Goal: Use online tool/utility: Utilize a website feature to perform a specific function

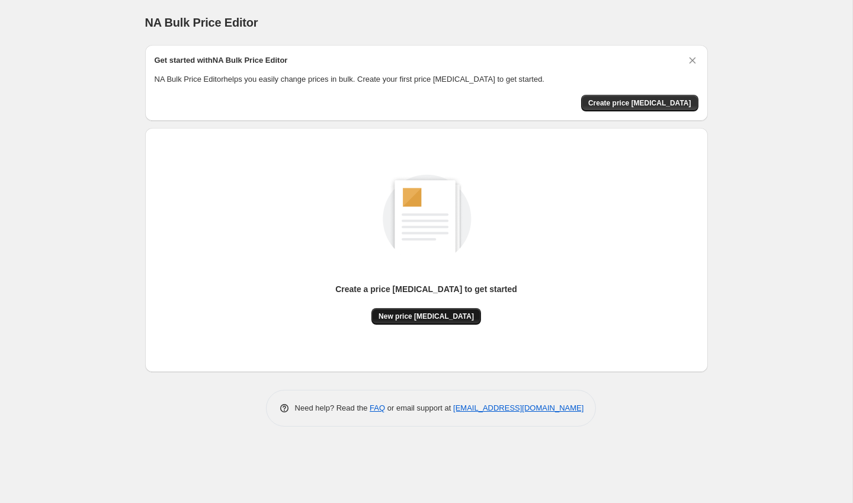
click at [428, 320] on span "New price [MEDICAL_DATA]" at bounding box center [426, 316] width 95 height 9
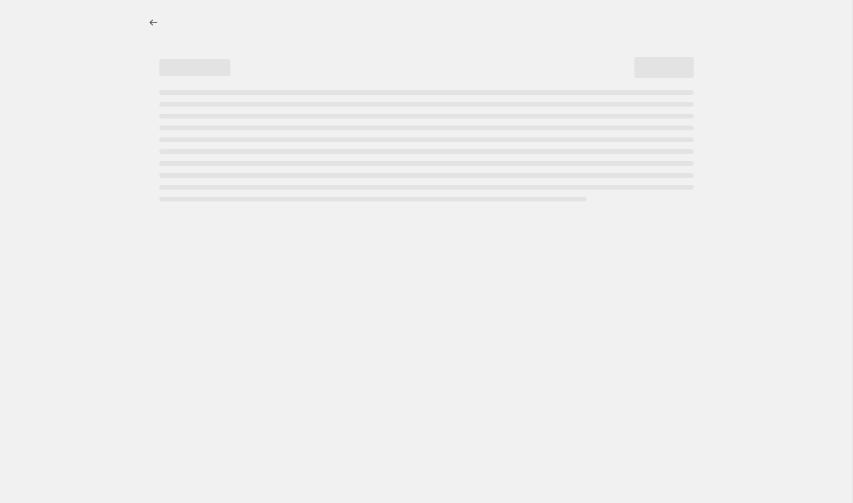
select select "percentage"
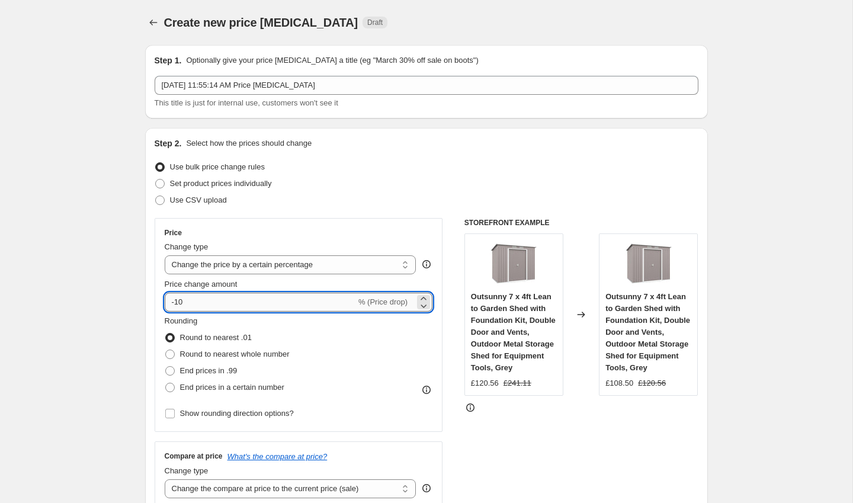
click at [238, 303] on input "-10" at bounding box center [260, 302] width 191 height 19
type input "-1"
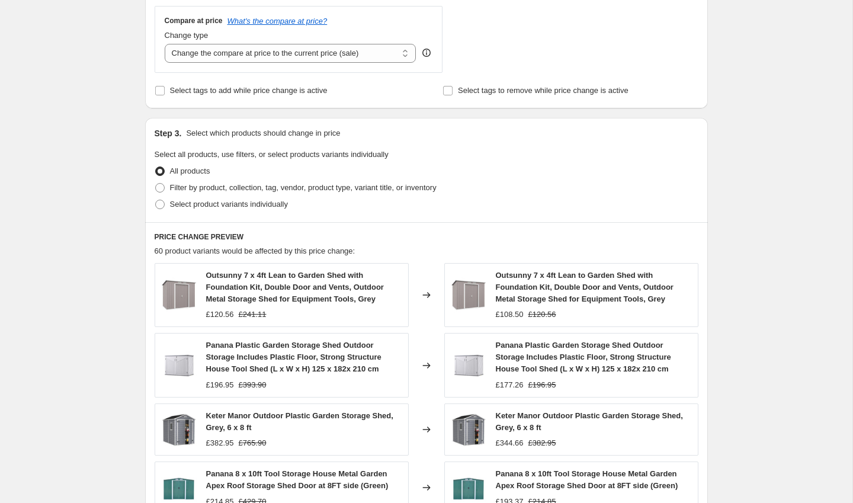
scroll to position [724, 0]
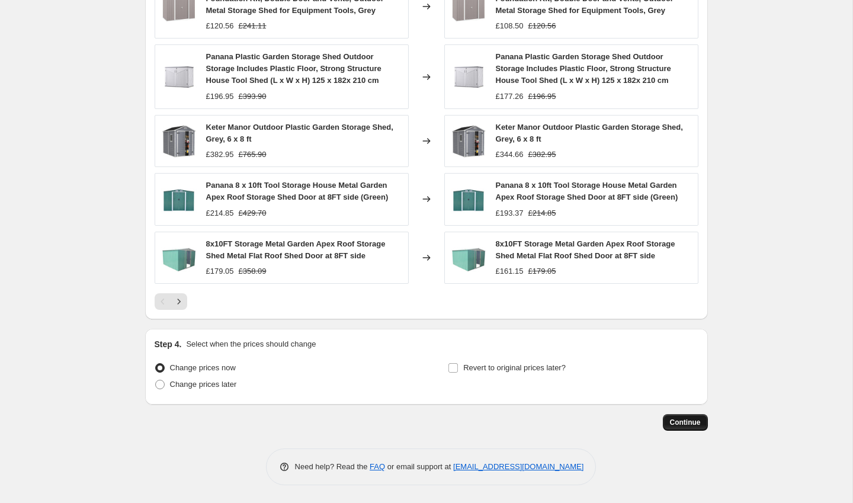
type input "-50"
click at [691, 425] on span "Continue" at bounding box center [685, 422] width 31 height 9
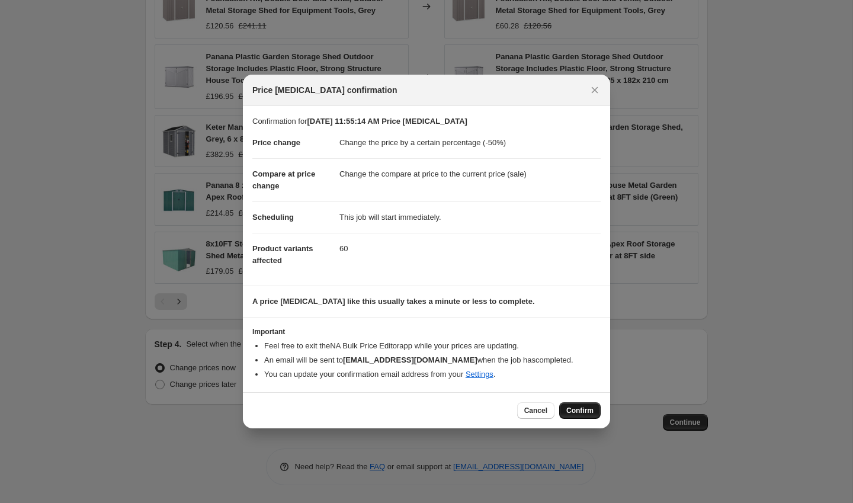
click at [582, 409] on span "Confirm" at bounding box center [579, 410] width 27 height 9
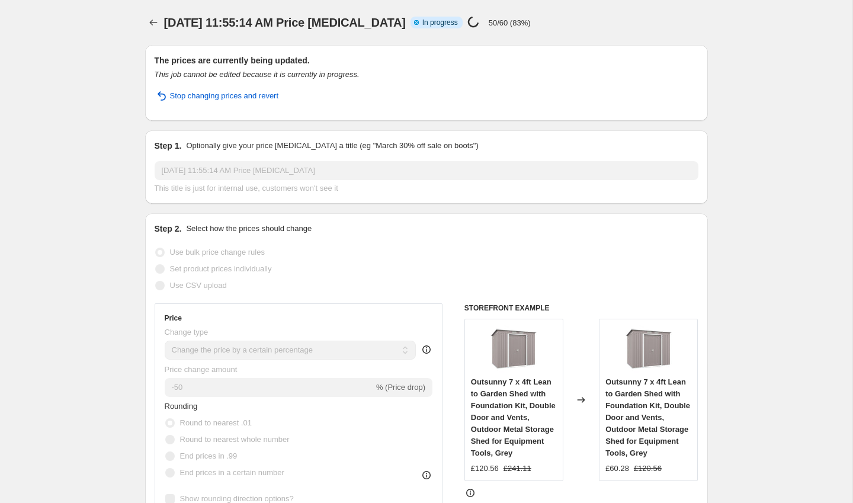
select select "percentage"
